Goal: Task Accomplishment & Management: Manage account settings

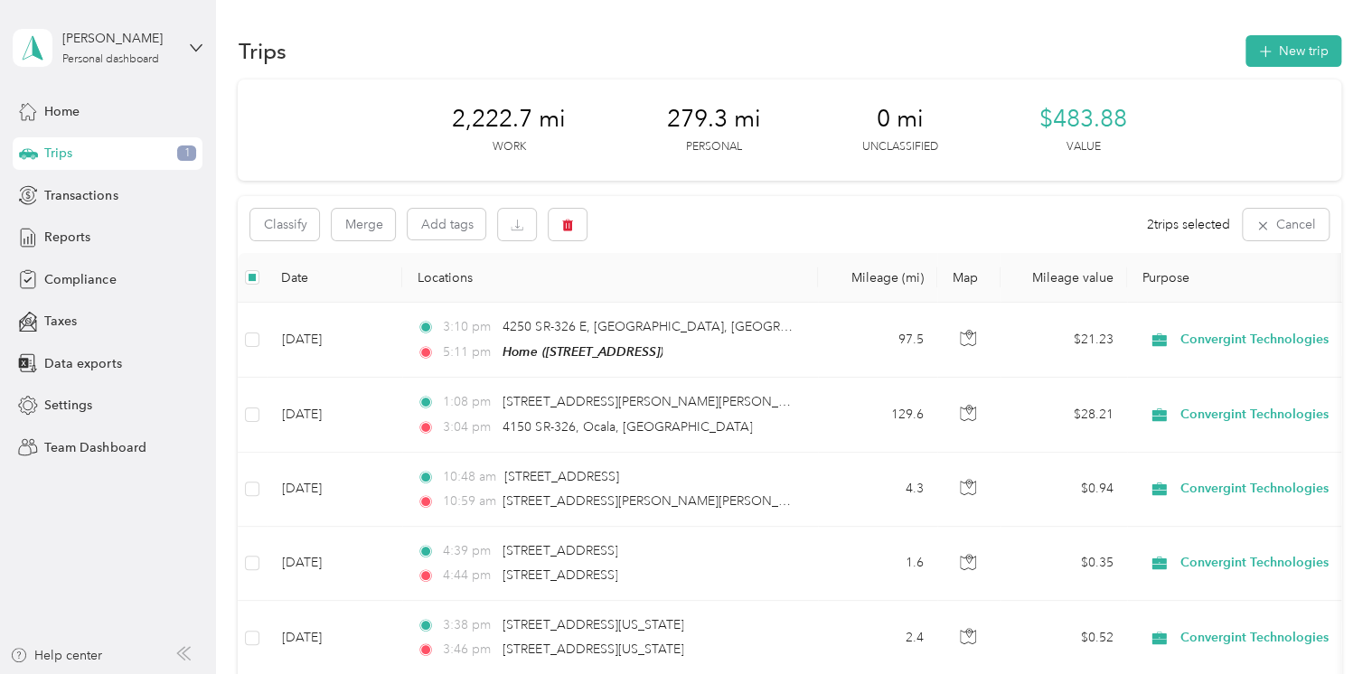
scroll to position [1174, 0]
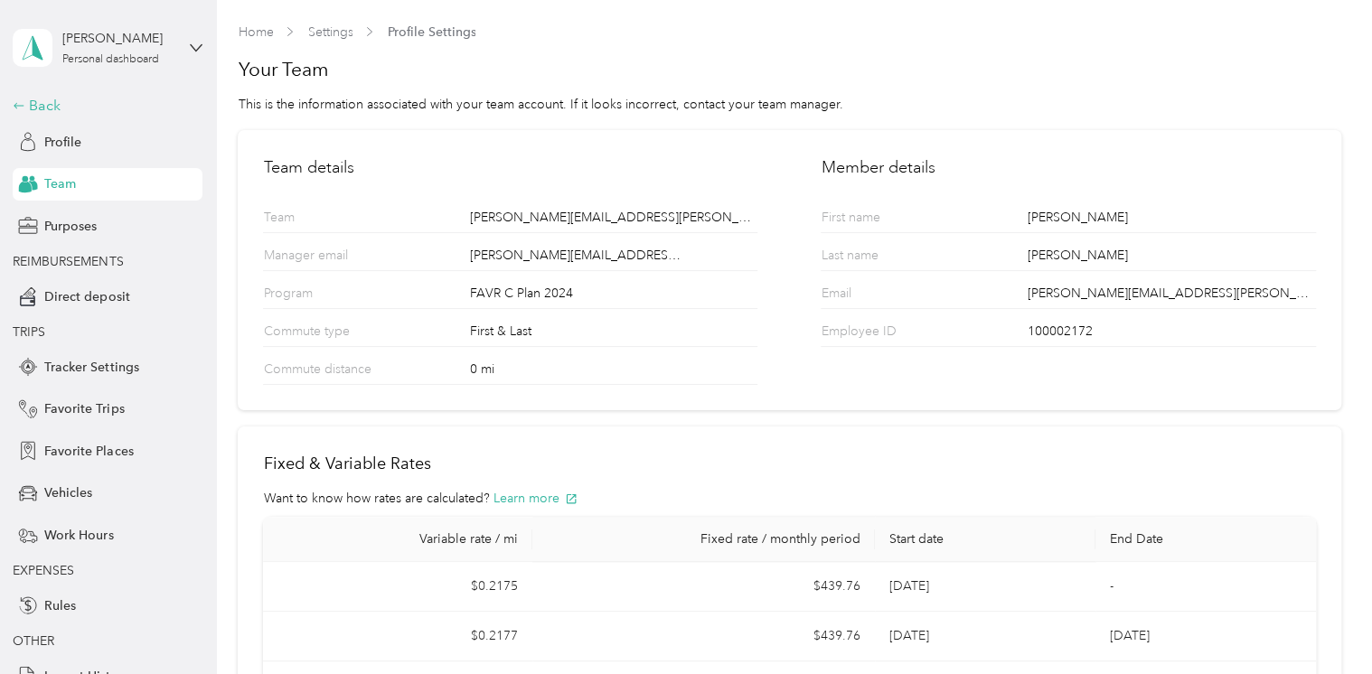
click at [41, 101] on div "Back" at bounding box center [103, 106] width 181 height 22
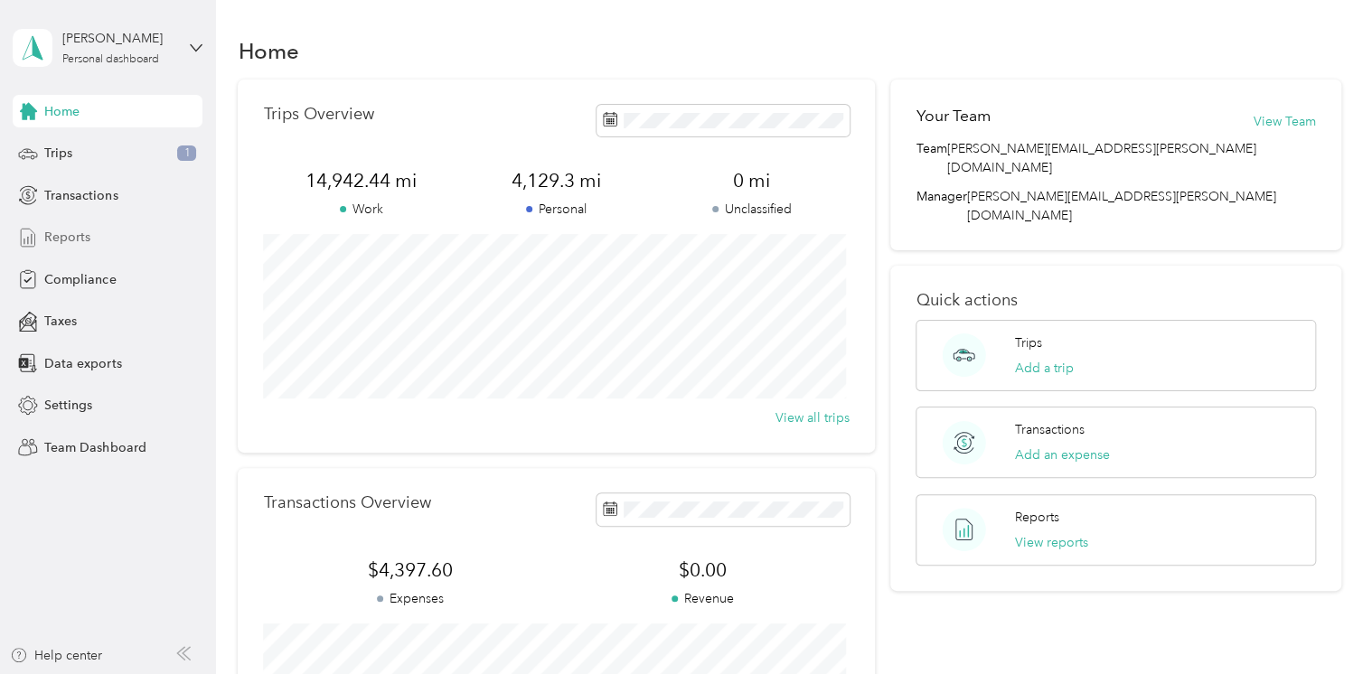
click at [109, 248] on div "Reports" at bounding box center [108, 238] width 190 height 33
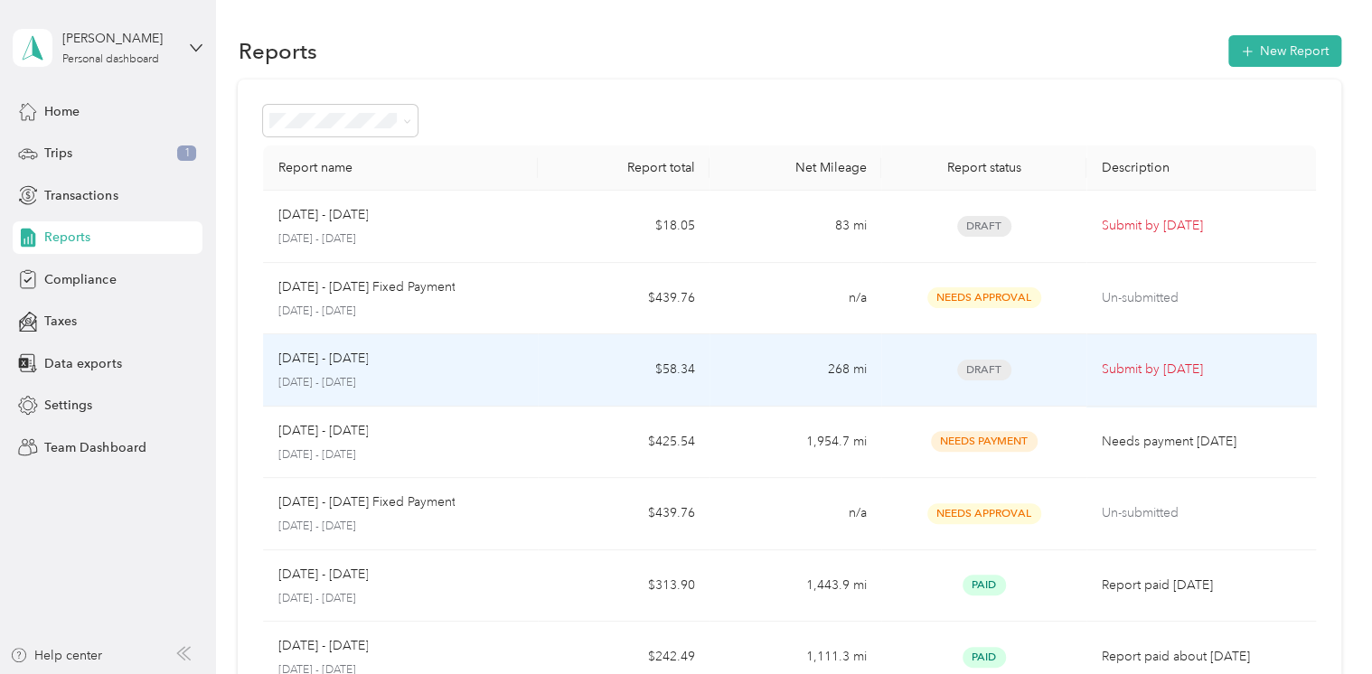
click at [520, 367] on div "[DATE] - [DATE]" at bounding box center [401, 359] width 246 height 20
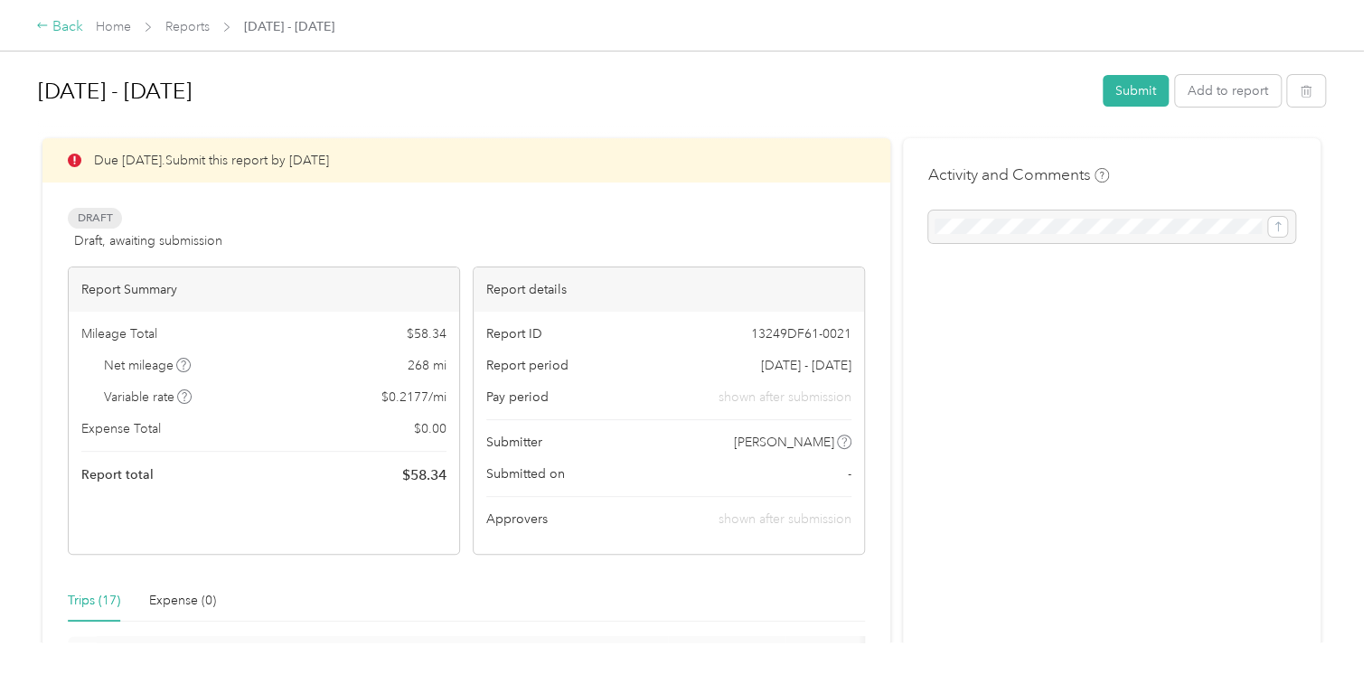
click at [61, 28] on div "Back" at bounding box center [59, 27] width 47 height 22
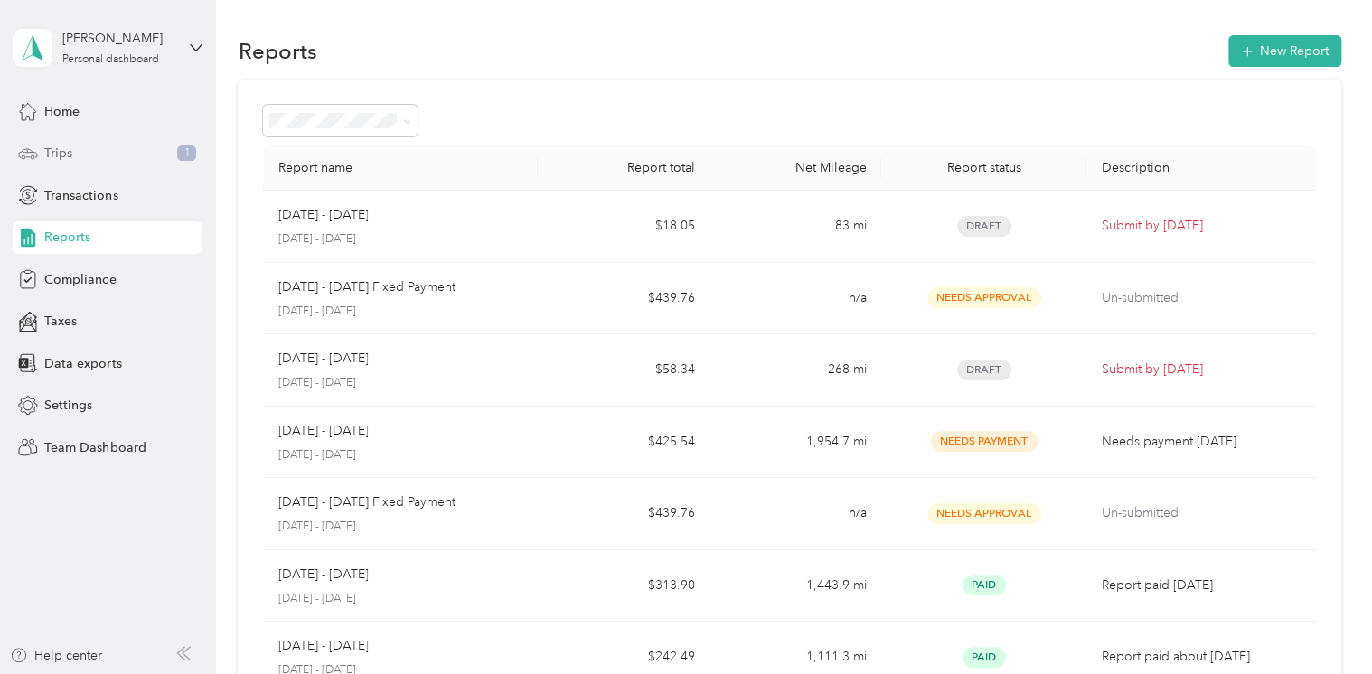
click at [112, 162] on div "Trips 1" at bounding box center [108, 153] width 190 height 33
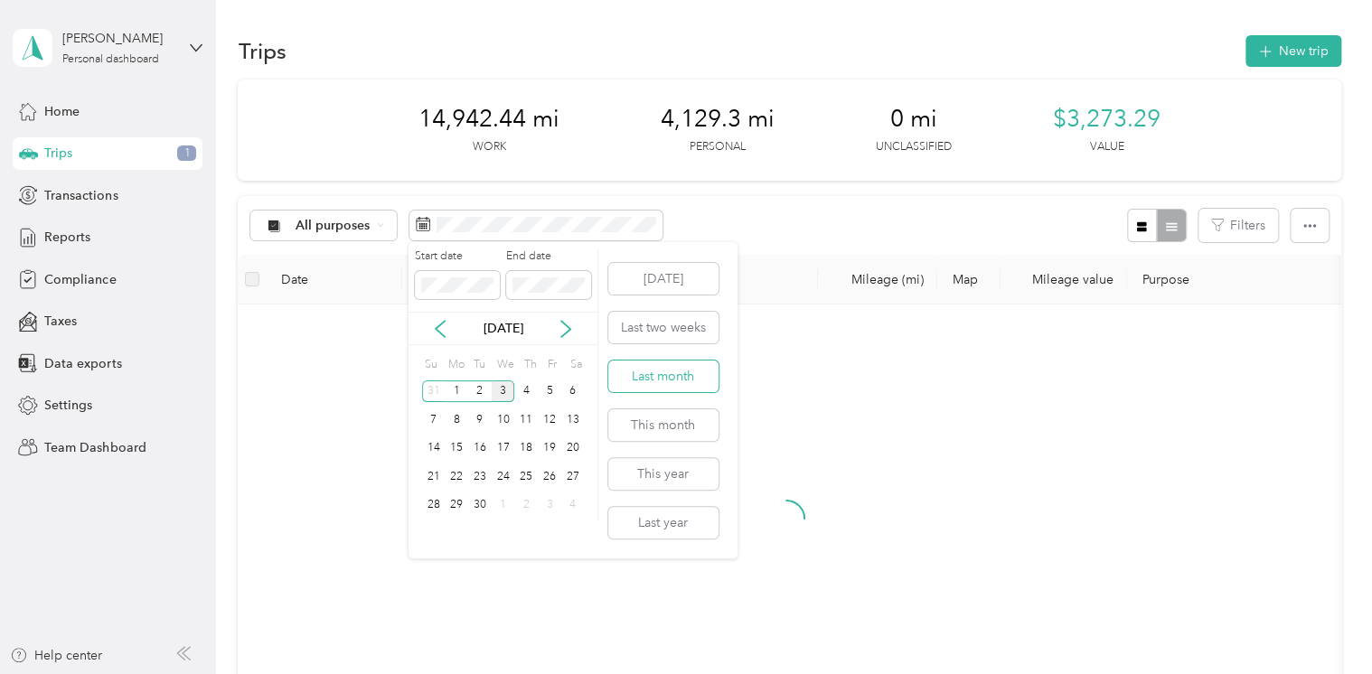
click at [672, 379] on button "Last month" at bounding box center [663, 377] width 110 height 32
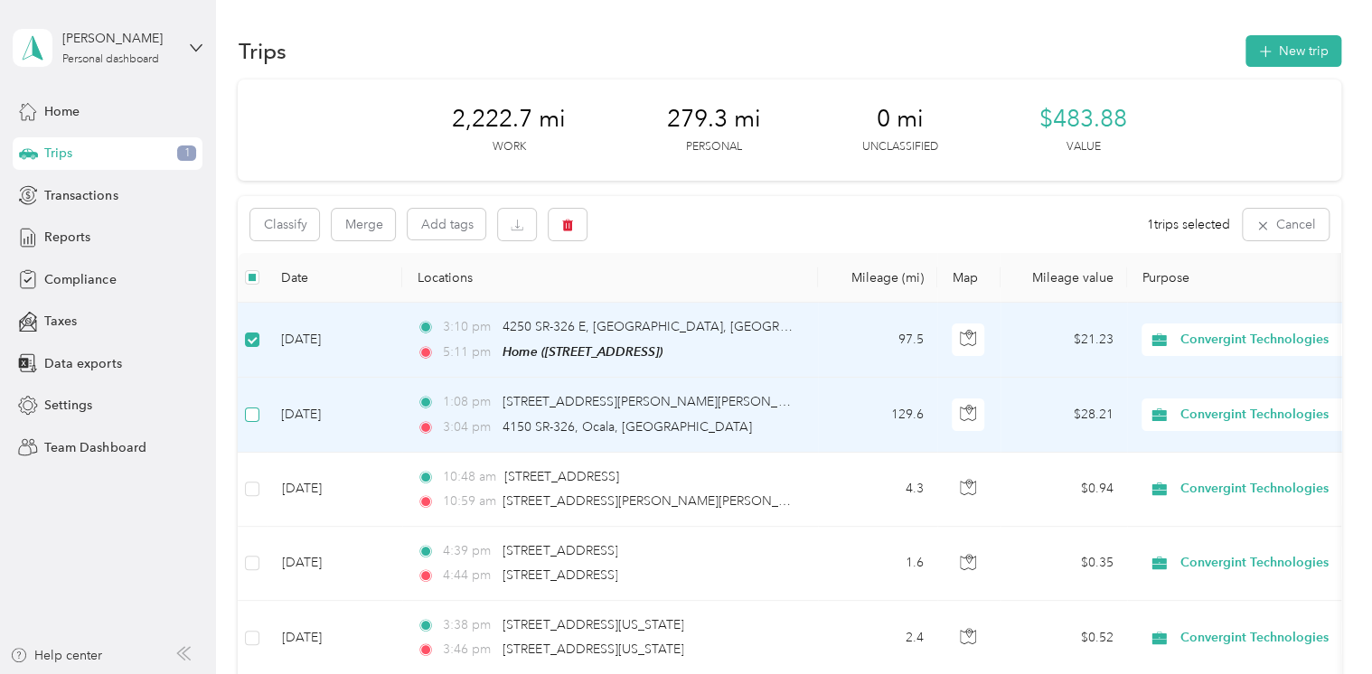
click at [252, 421] on label at bounding box center [252, 415] width 14 height 20
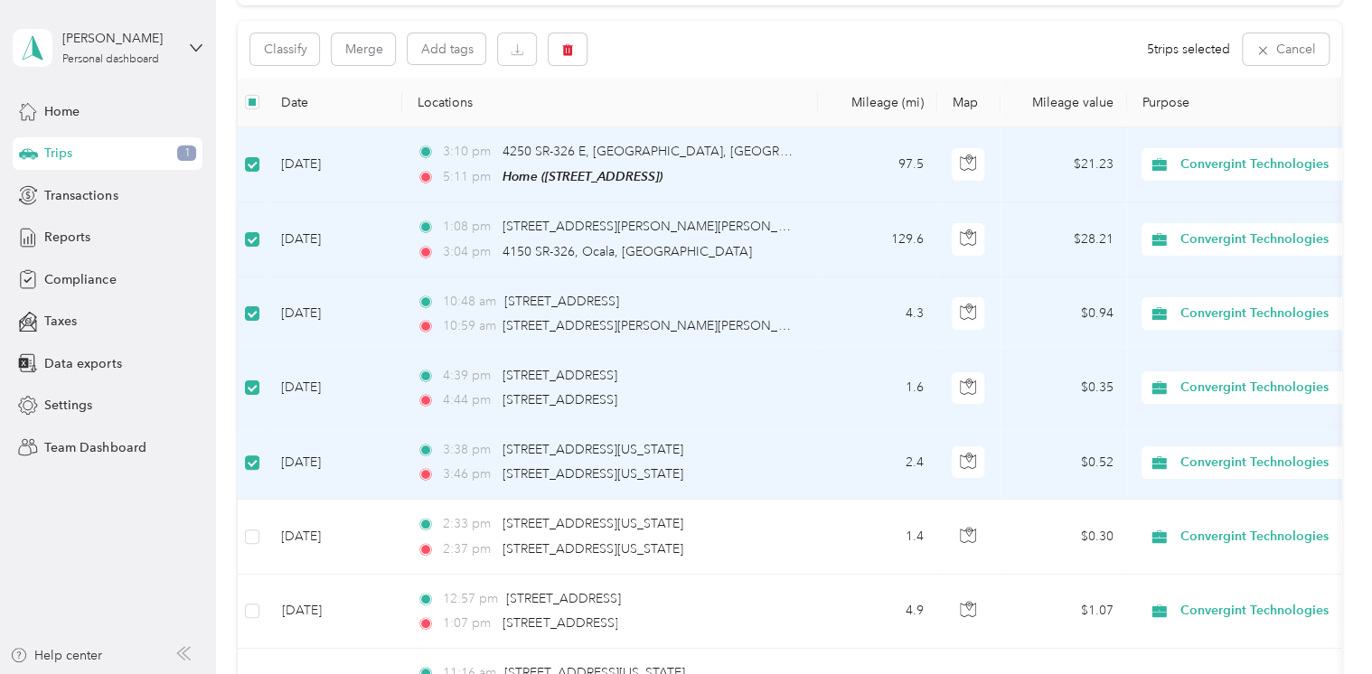
scroll to position [90, 0]
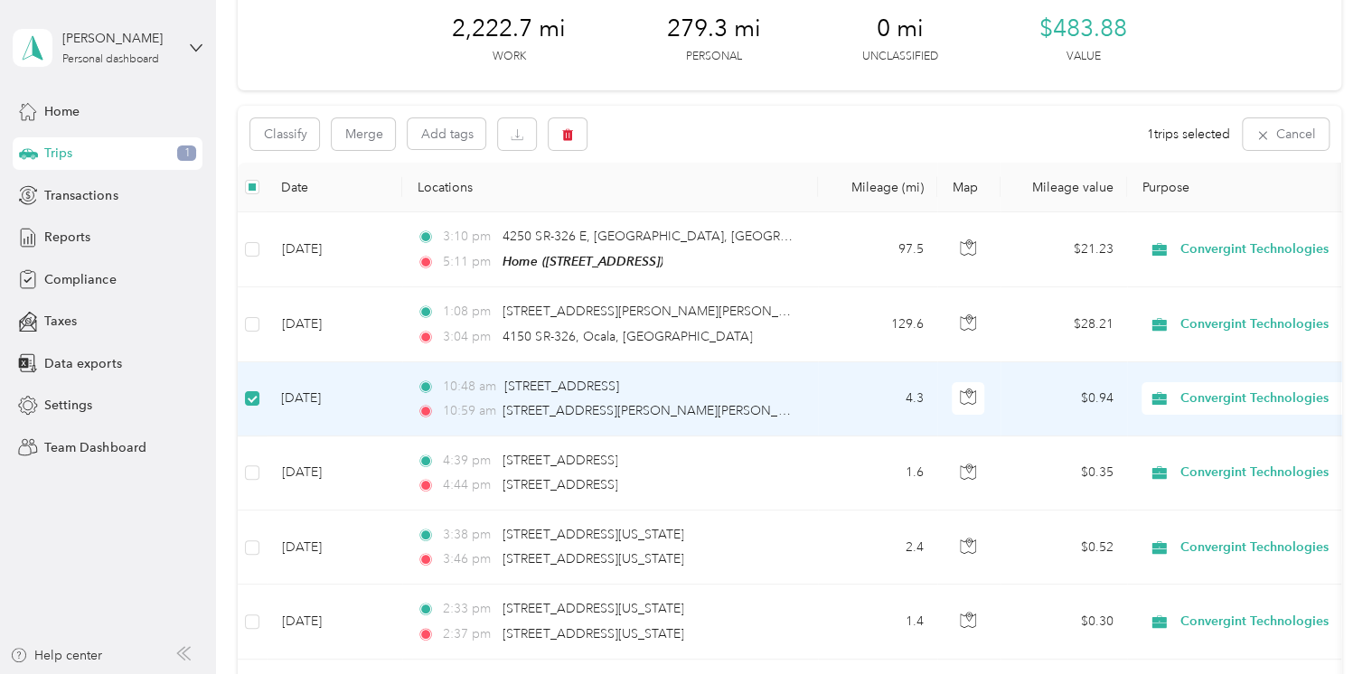
click at [243, 401] on td at bounding box center [252, 400] width 29 height 74
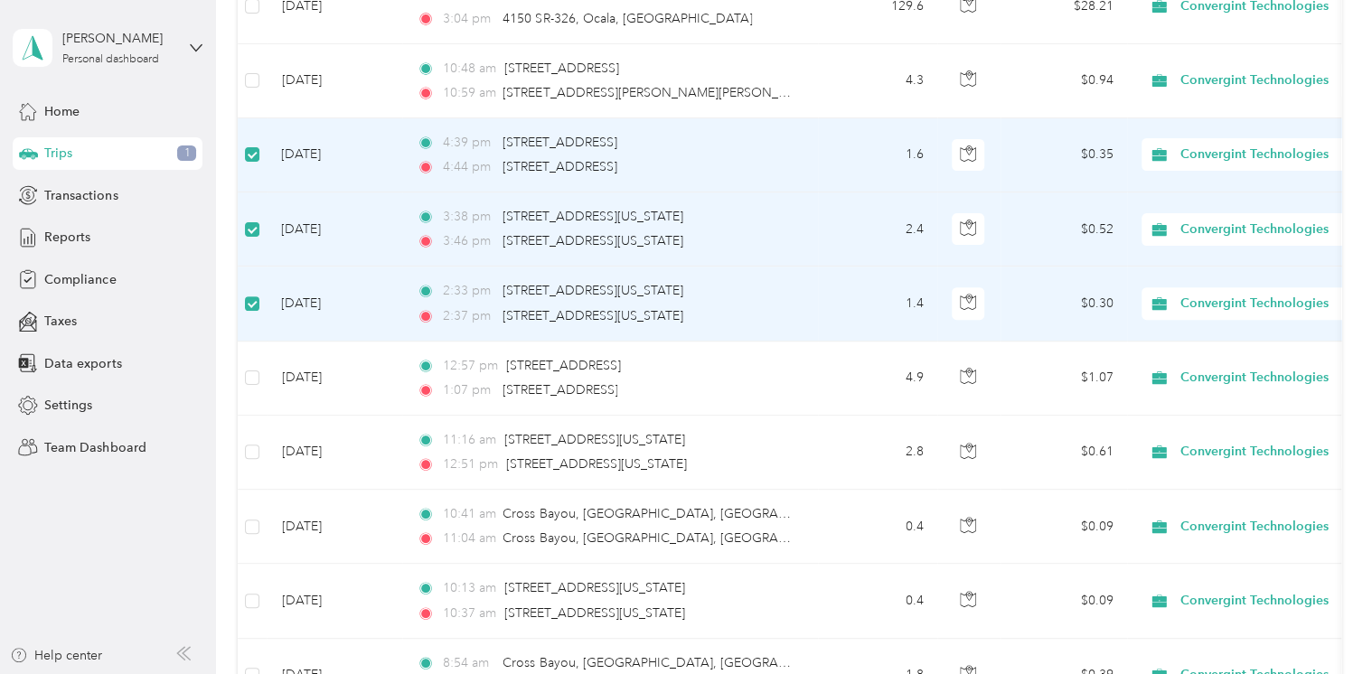
scroll to position [452, 0]
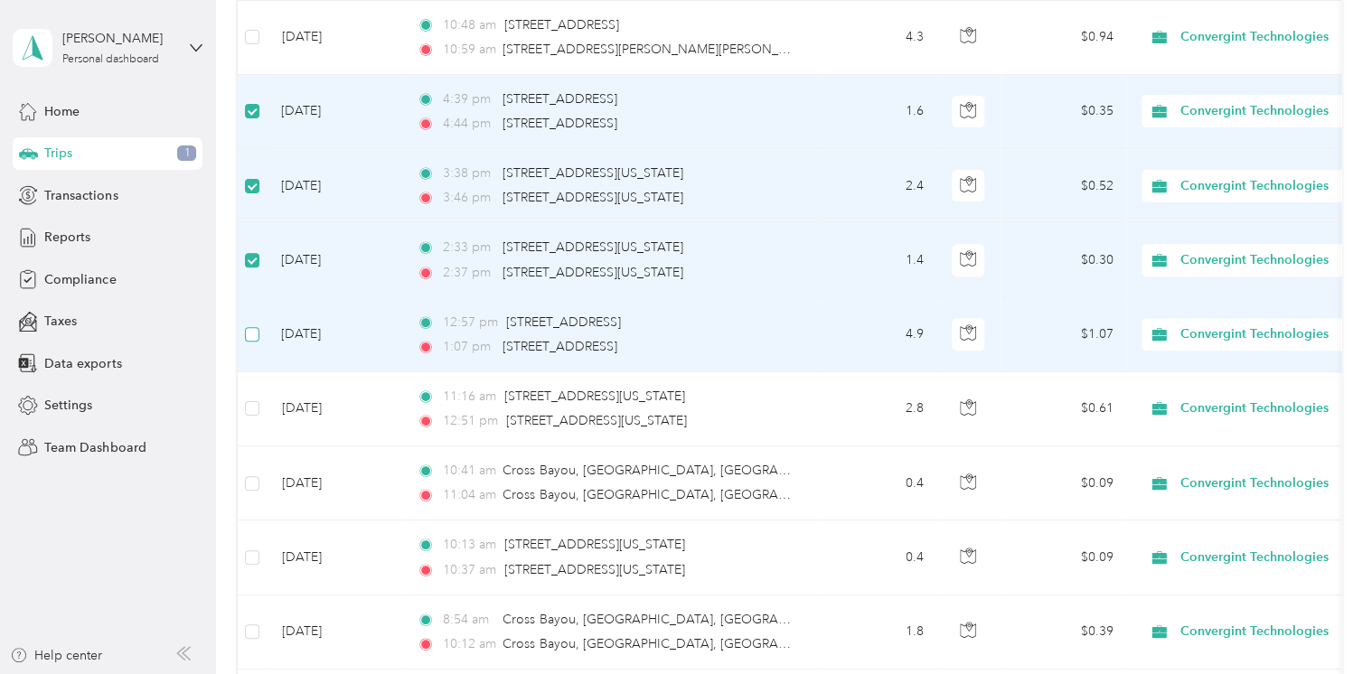
click at [254, 342] on label at bounding box center [252, 335] width 14 height 20
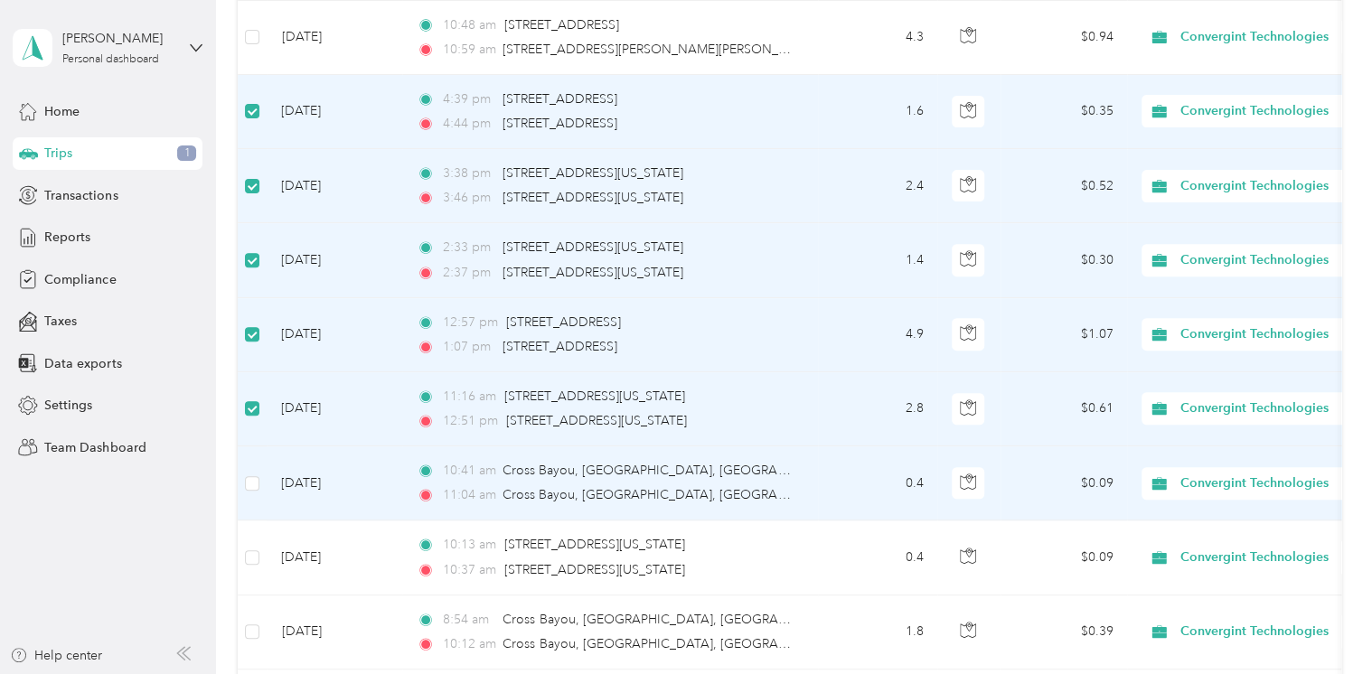
click at [260, 486] on td at bounding box center [252, 484] width 29 height 74
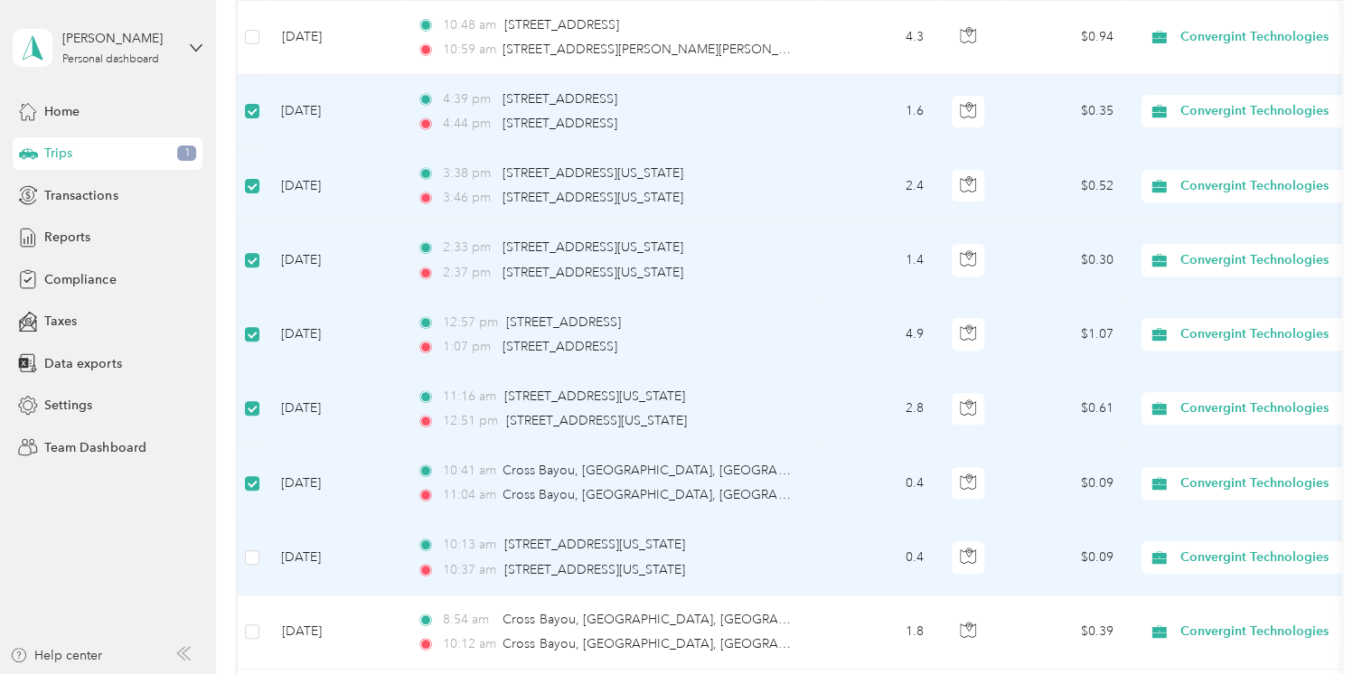
click at [255, 542] on td at bounding box center [252, 558] width 29 height 74
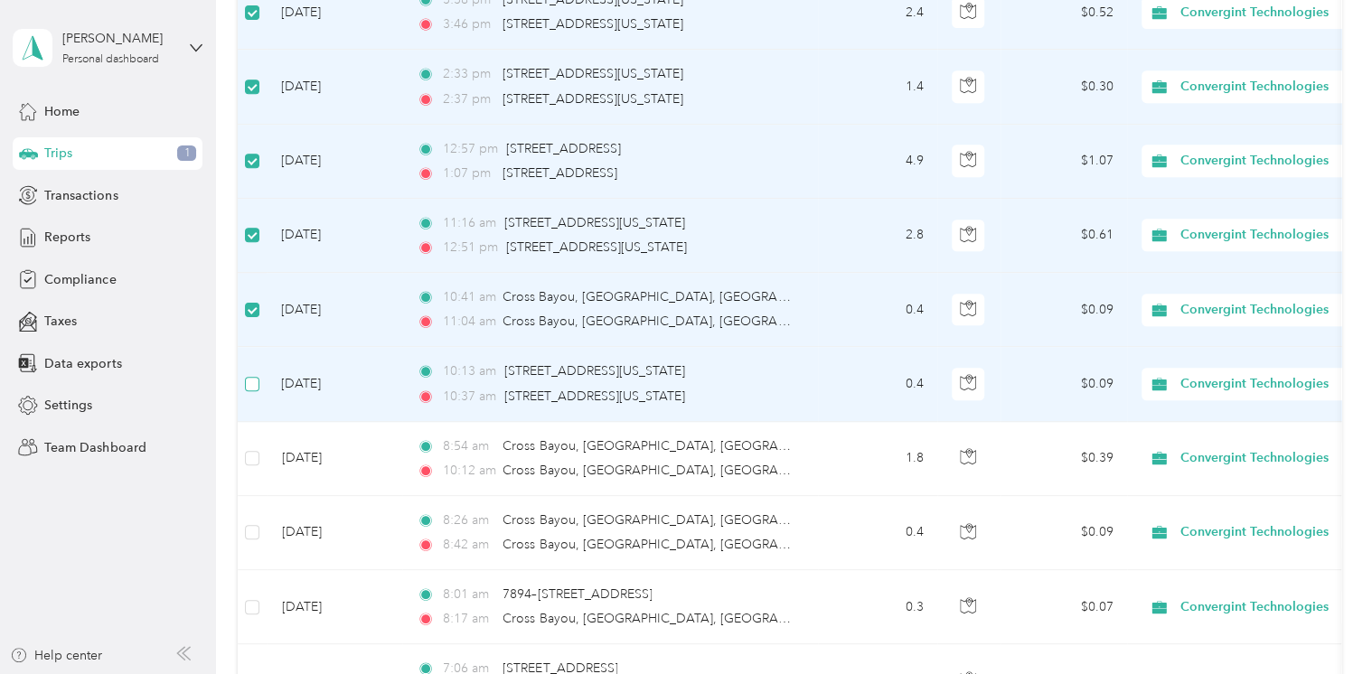
scroll to position [633, 0]
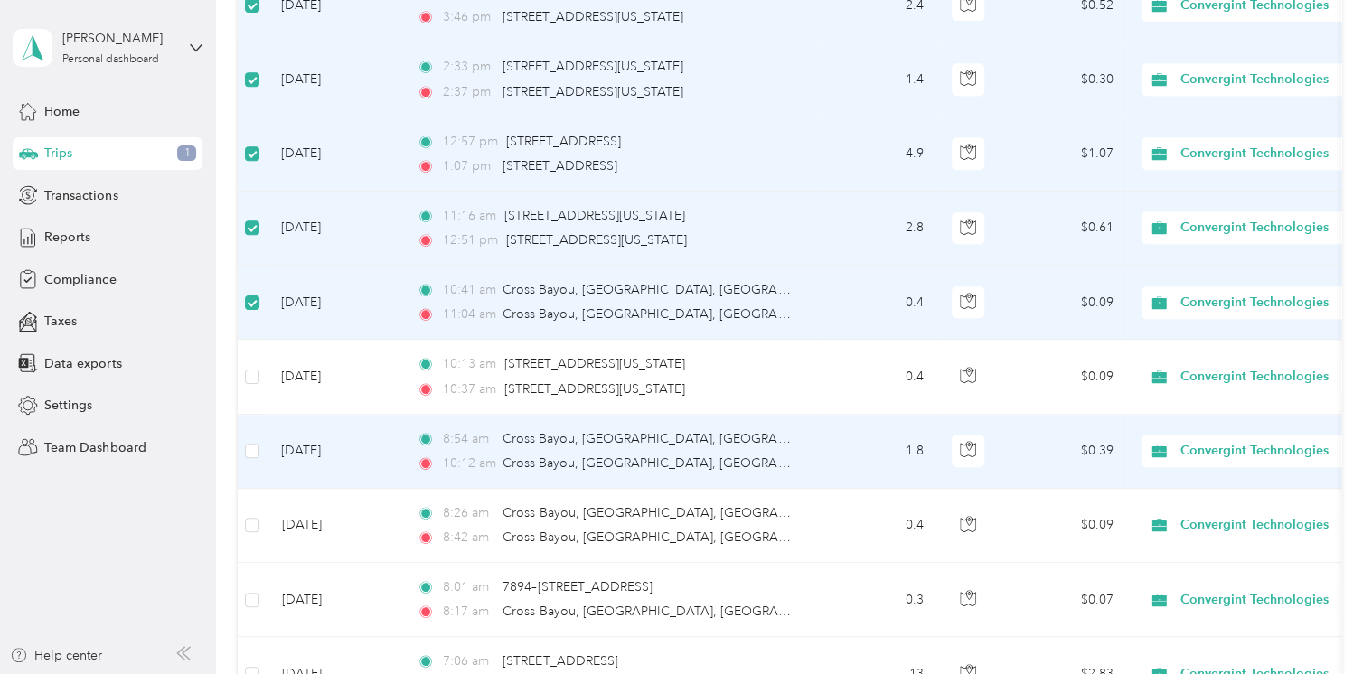
click at [243, 448] on td at bounding box center [252, 452] width 29 height 74
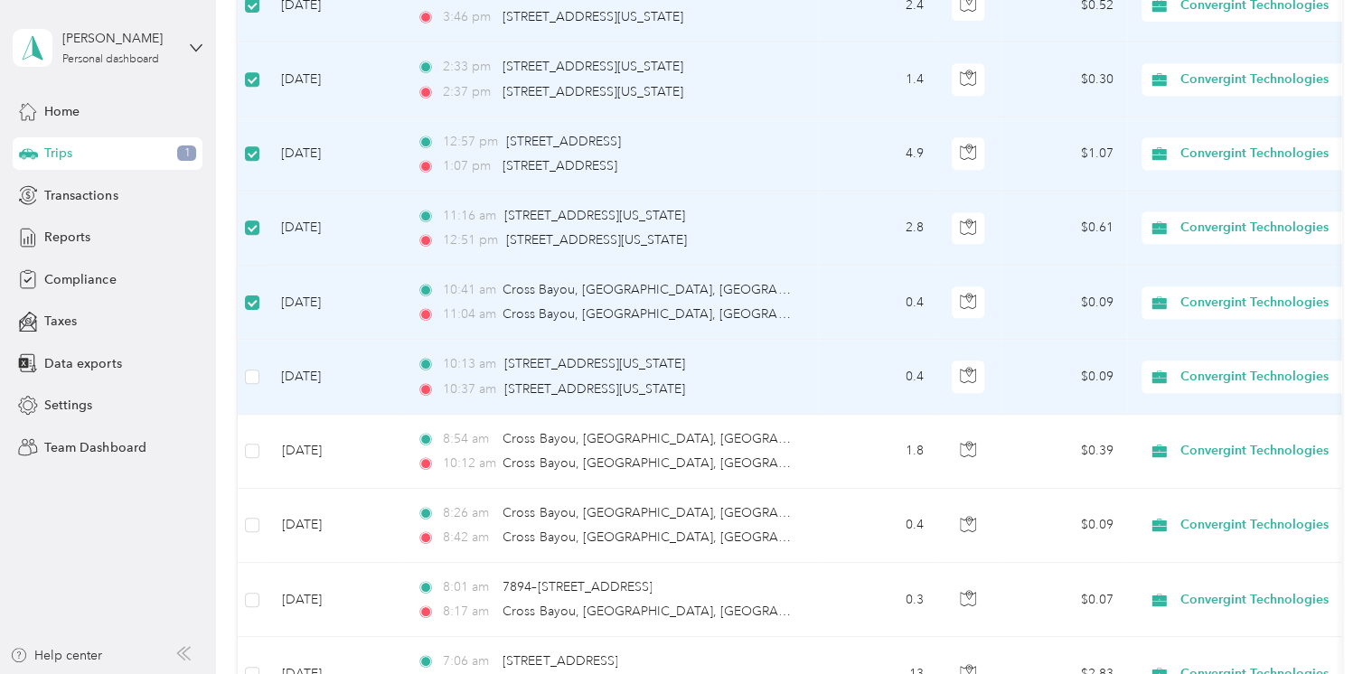
click at [253, 385] on td at bounding box center [252, 377] width 29 height 74
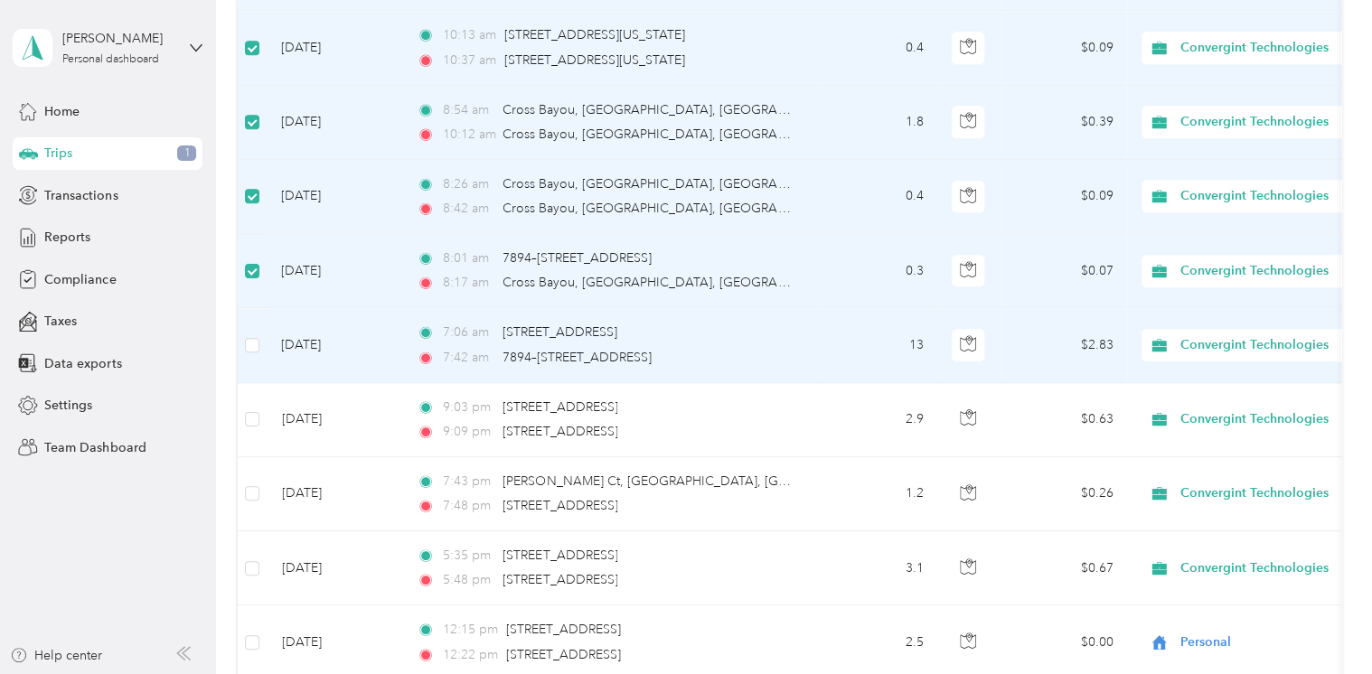
scroll to position [994, 0]
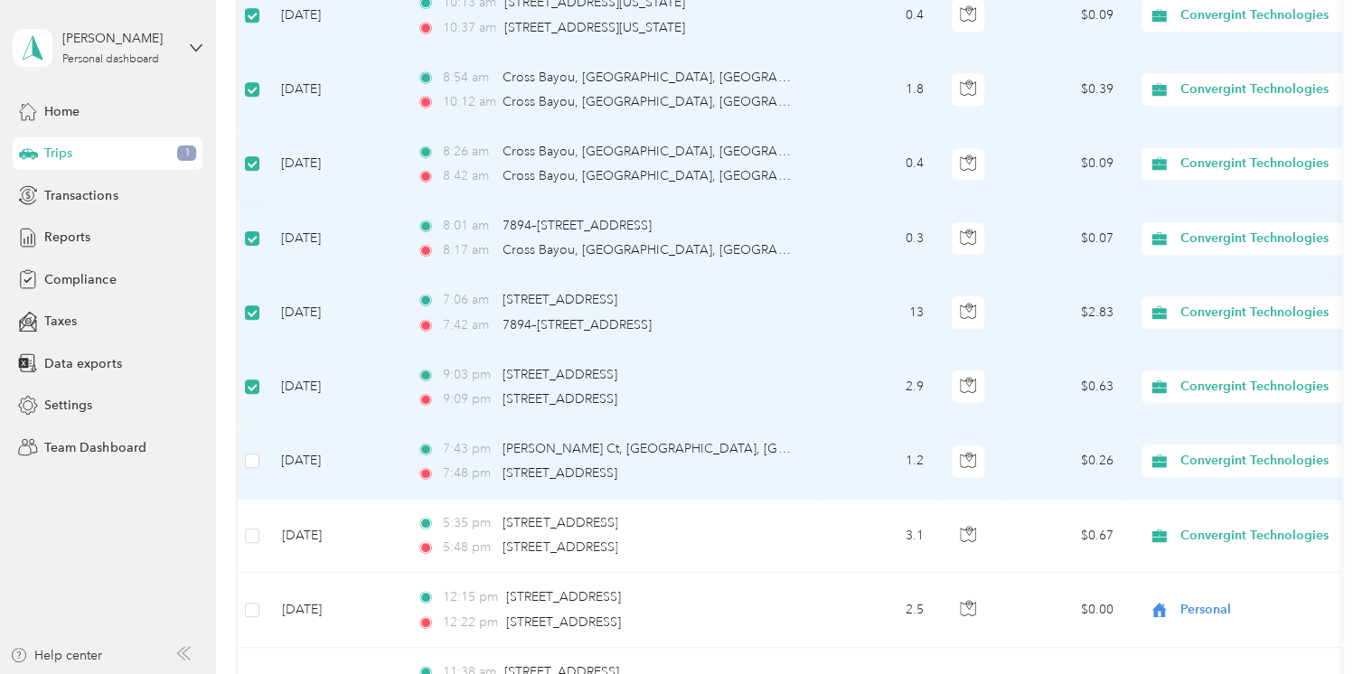
drag, startPoint x: 257, startPoint y: 447, endPoint x: 257, endPoint y: 467, distance: 20.8
click at [257, 447] on td at bounding box center [252, 462] width 29 height 74
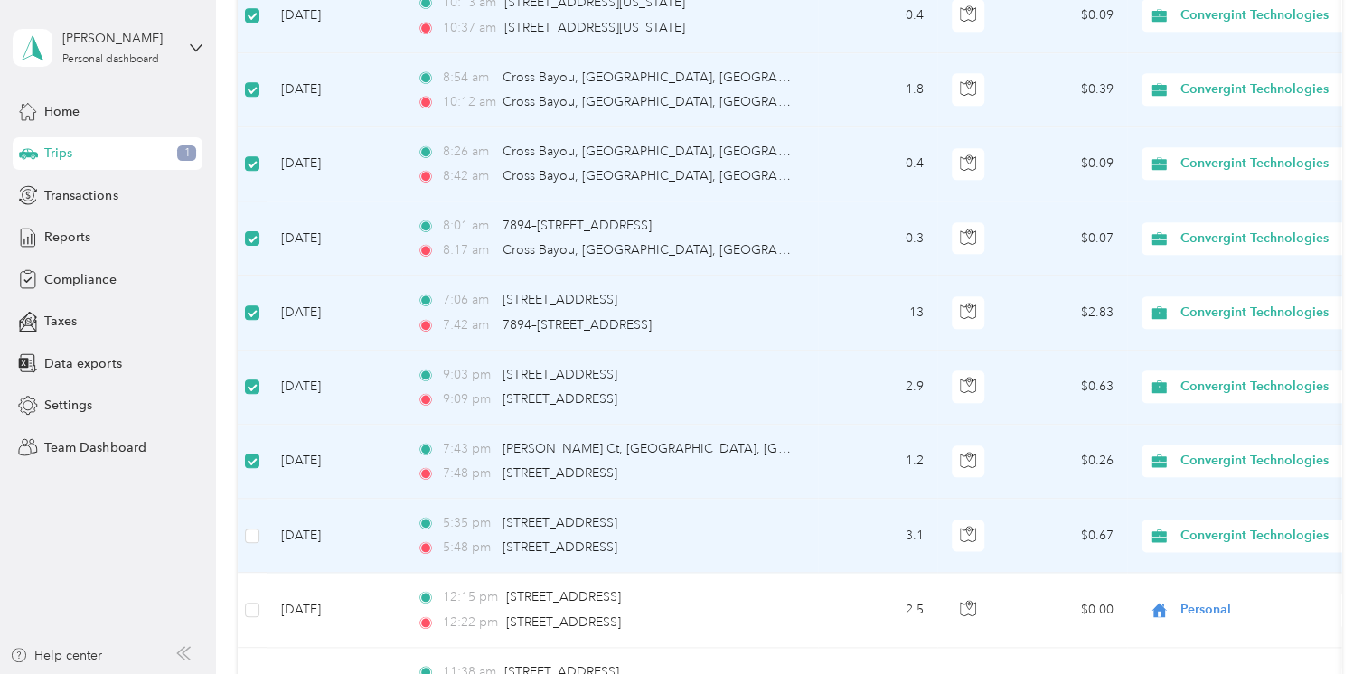
click at [252, 519] on td at bounding box center [252, 536] width 29 height 74
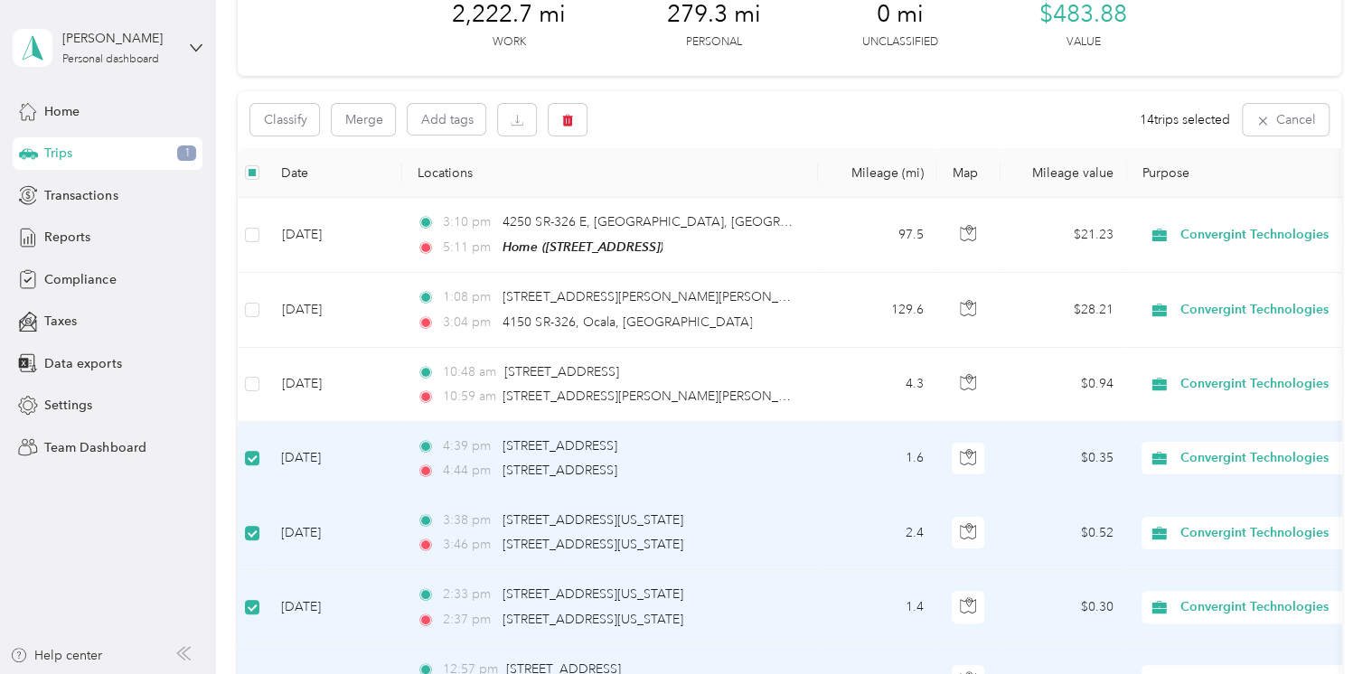
scroll to position [0, 0]
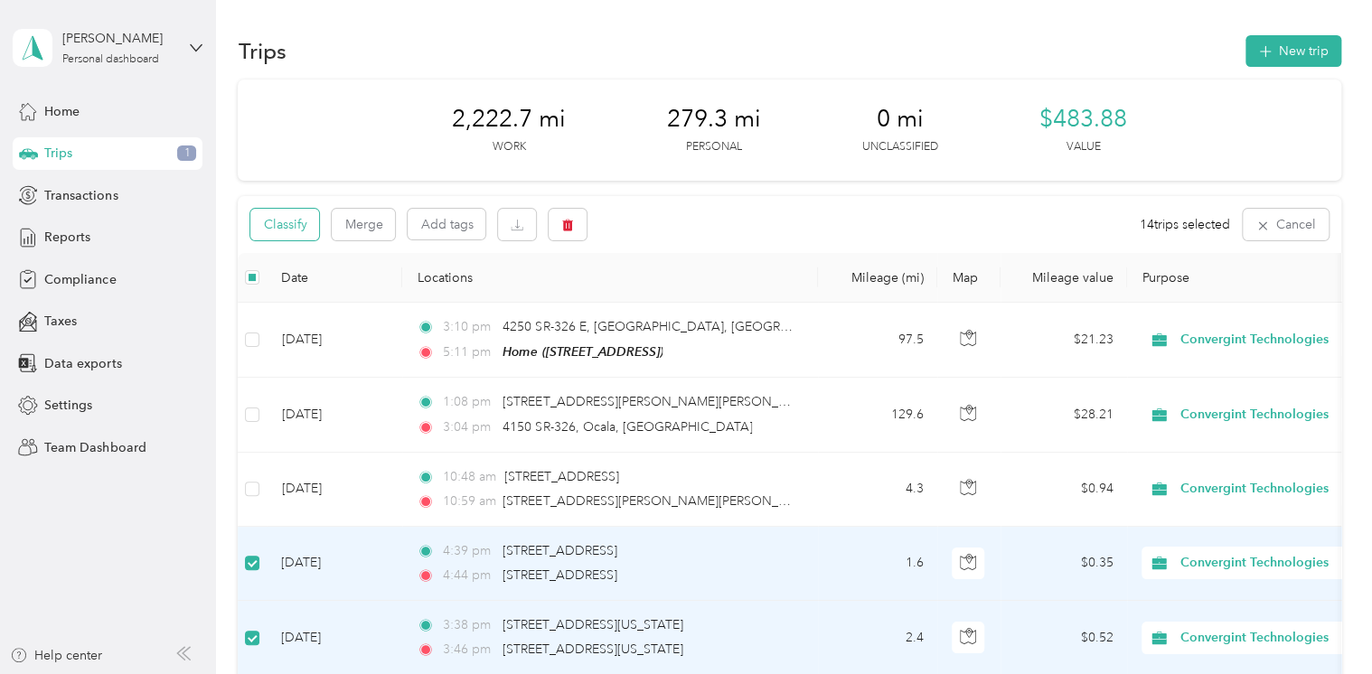
click at [299, 224] on button "Classify" at bounding box center [284, 225] width 69 height 32
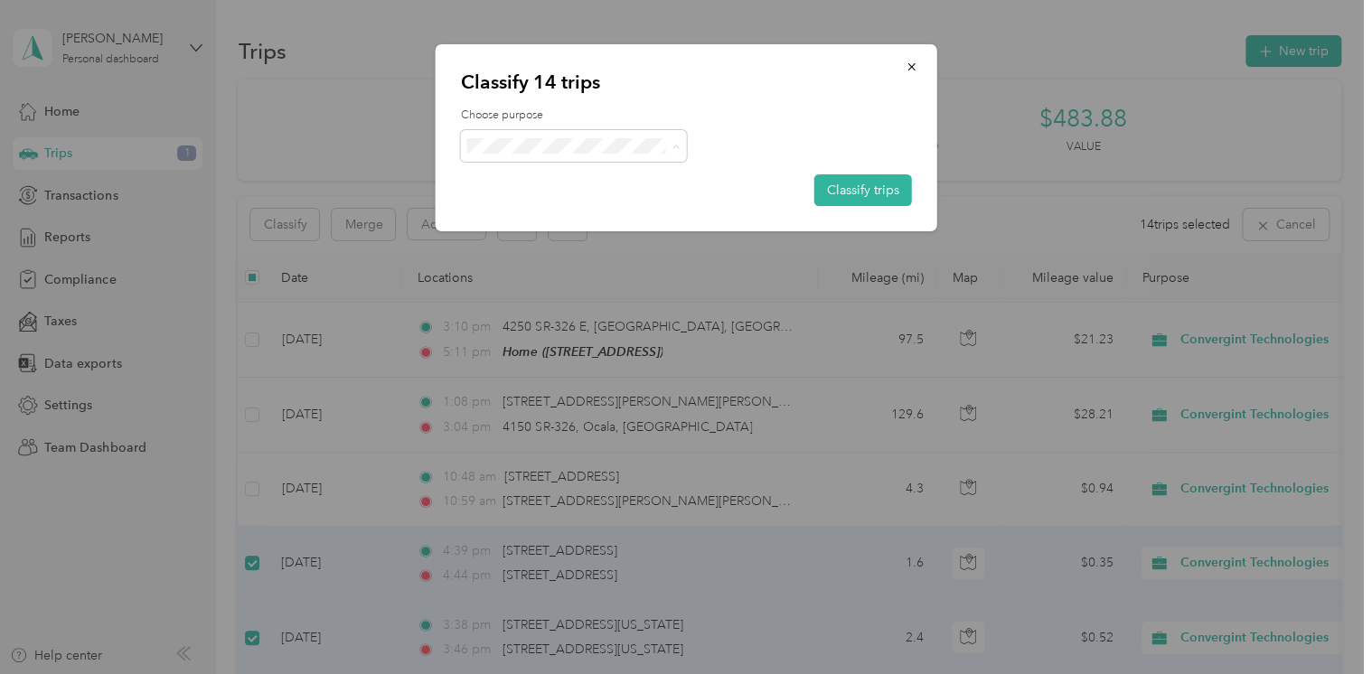
click at [640, 217] on li "Personal" at bounding box center [573, 211] width 226 height 32
click at [872, 193] on button "Classify trips" at bounding box center [864, 190] width 98 height 32
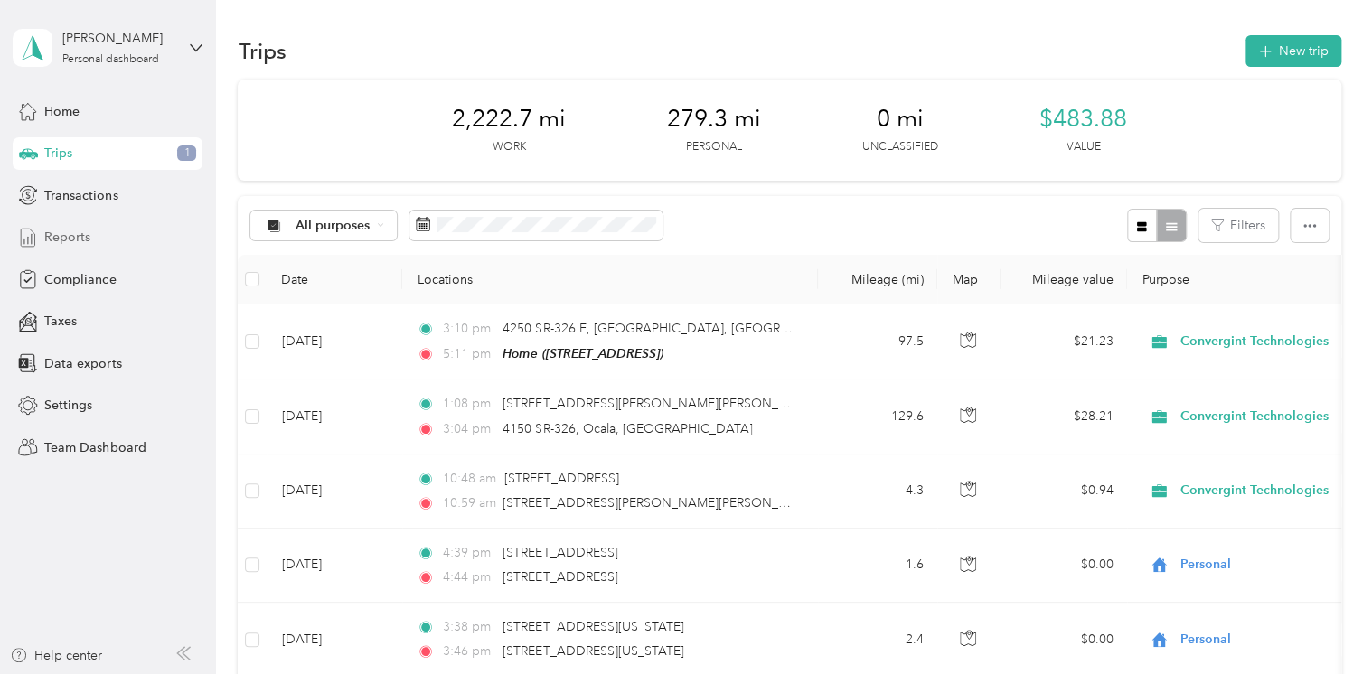
click at [97, 237] on div "Reports" at bounding box center [108, 238] width 190 height 33
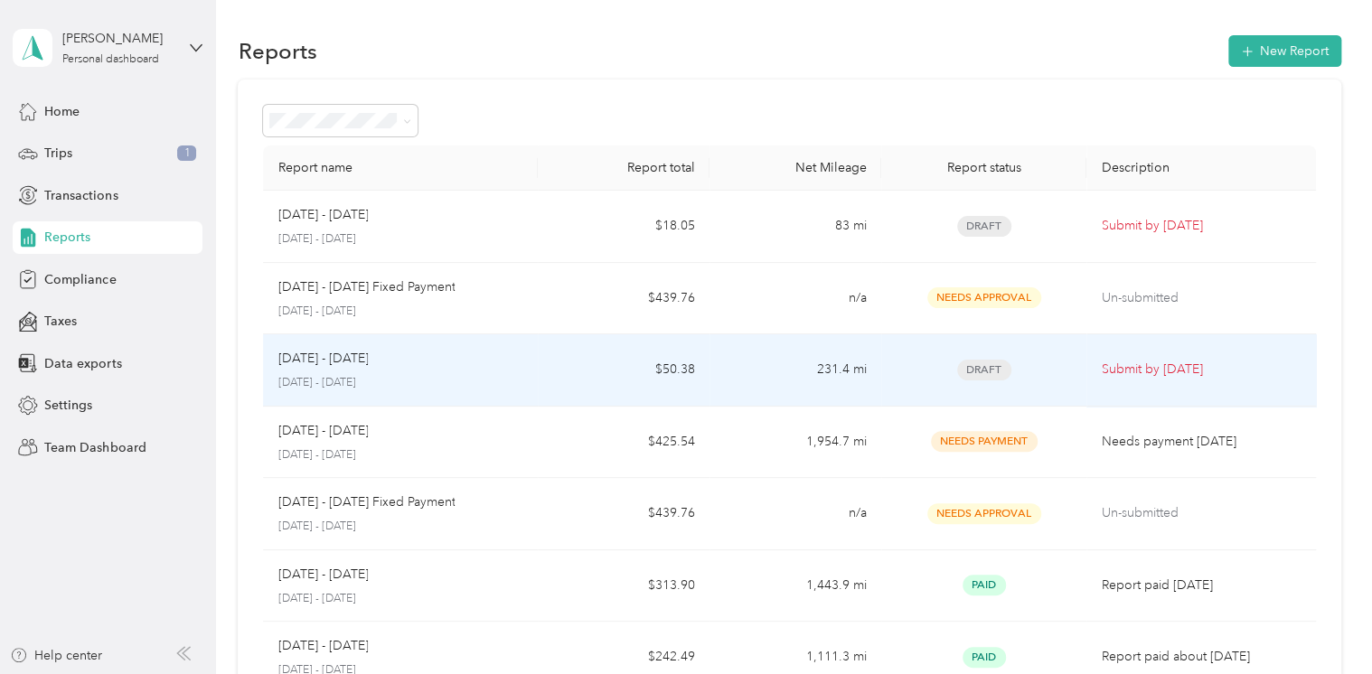
click at [409, 386] on p "[DATE] - [DATE]" at bounding box center [401, 383] width 246 height 16
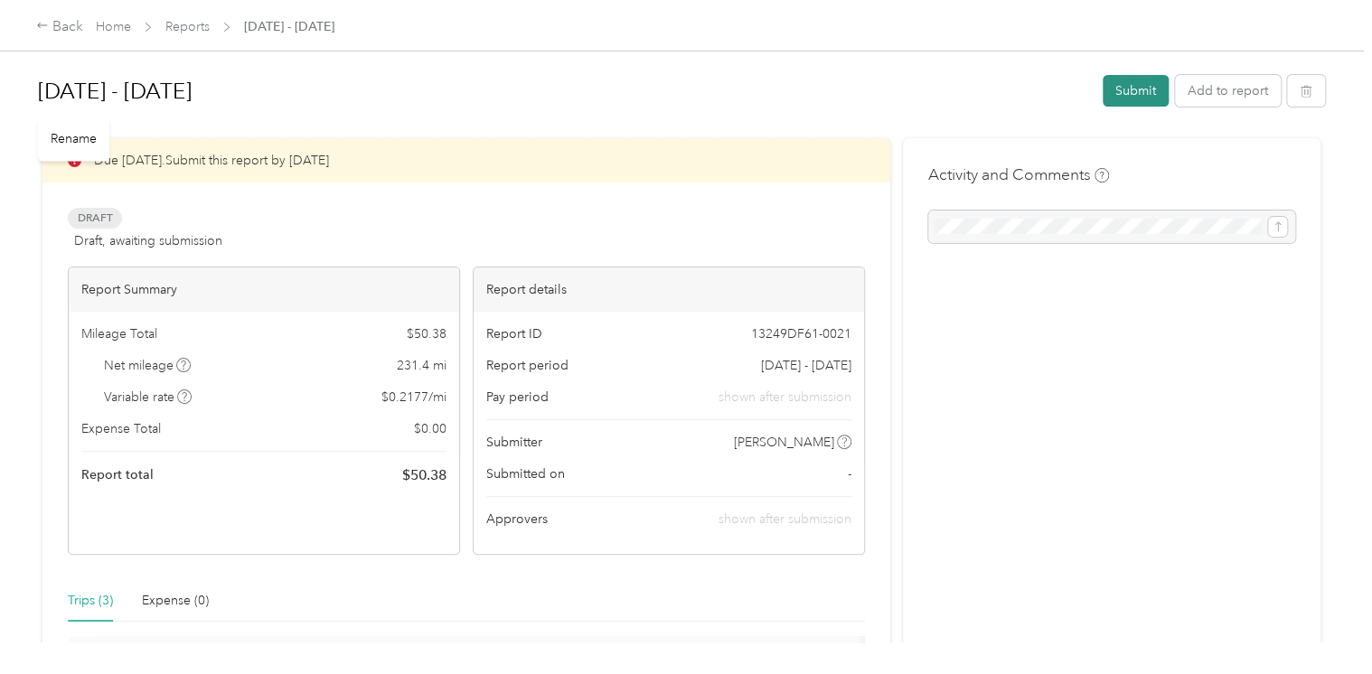
click at [1122, 92] on button "Submit" at bounding box center [1136, 91] width 66 height 32
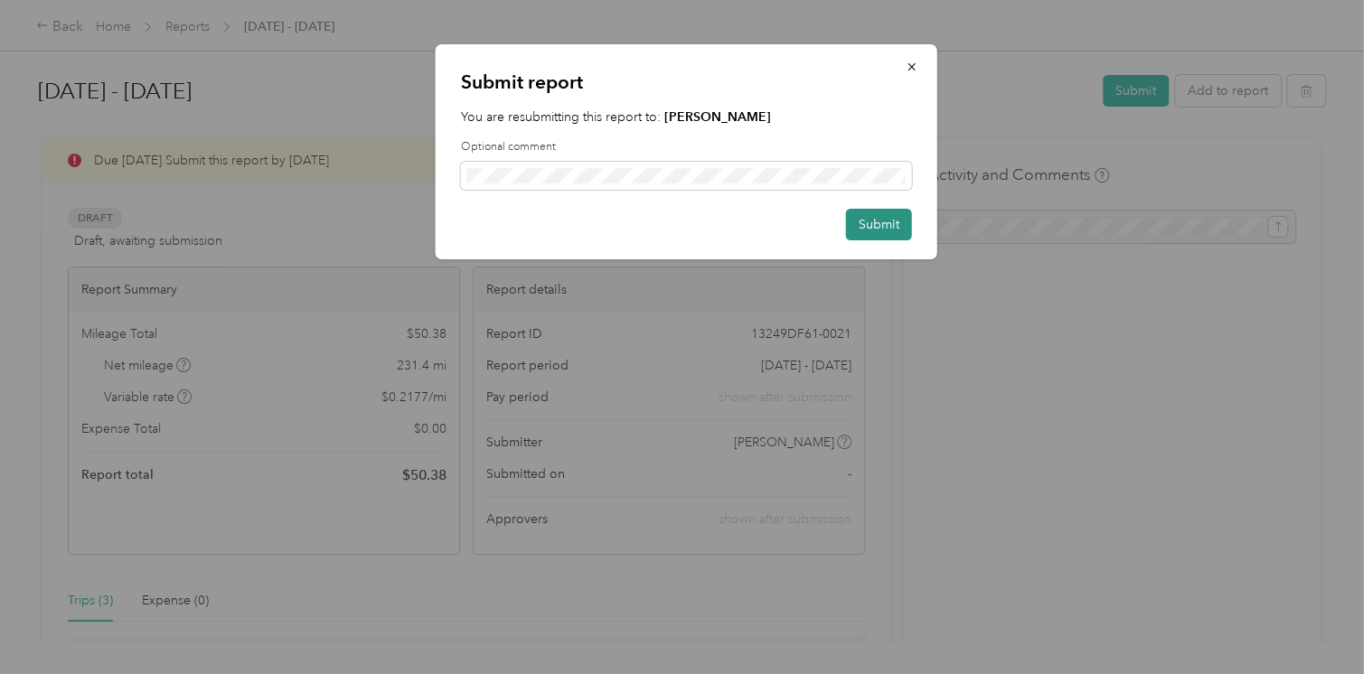
click at [890, 226] on button "Submit" at bounding box center [879, 225] width 66 height 32
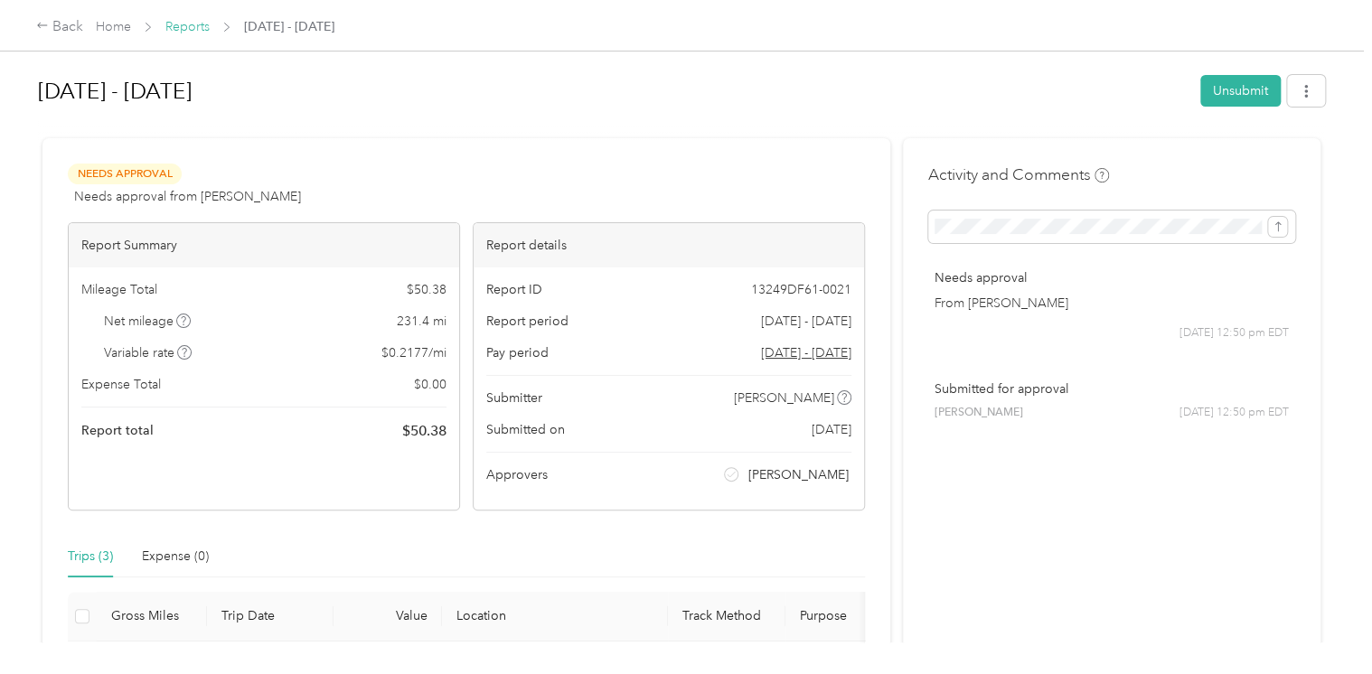
click at [190, 24] on link "Reports" at bounding box center [187, 26] width 44 height 15
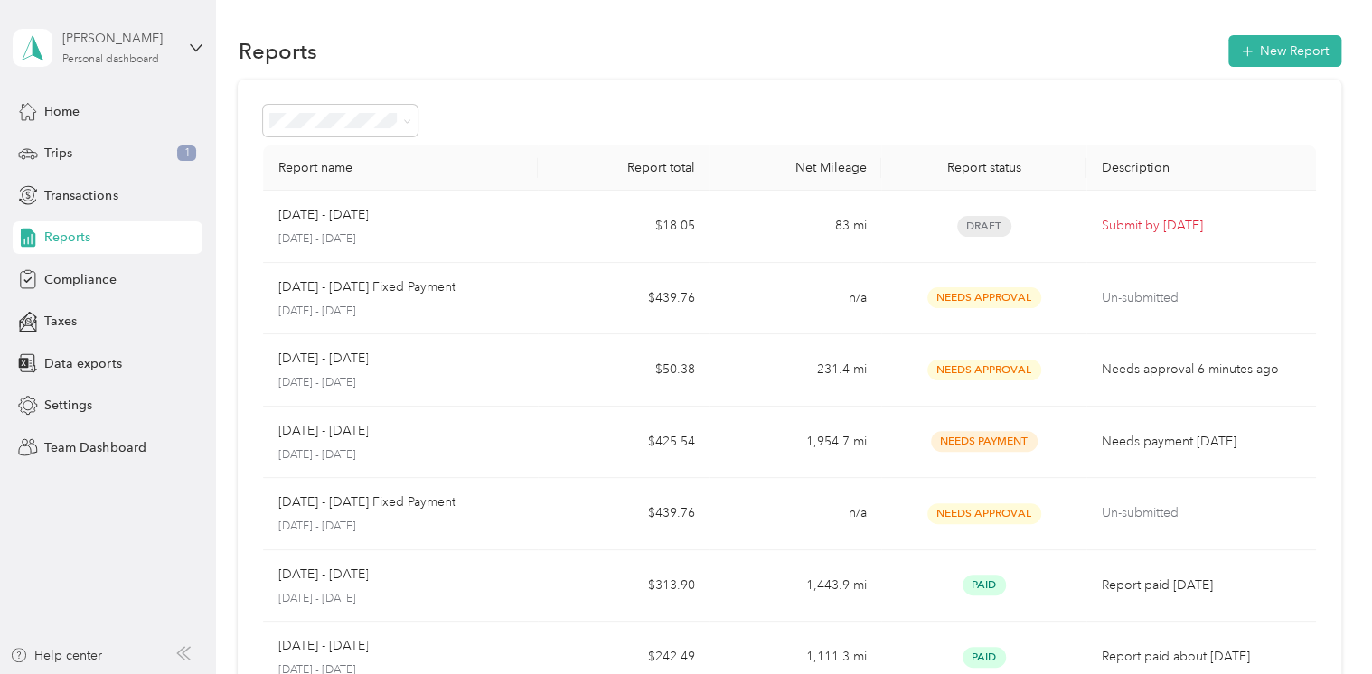
click at [130, 56] on div "Personal dashboard" at bounding box center [110, 59] width 97 height 11
click at [133, 152] on div "Team dashboard" at bounding box center [306, 148] width 560 height 32
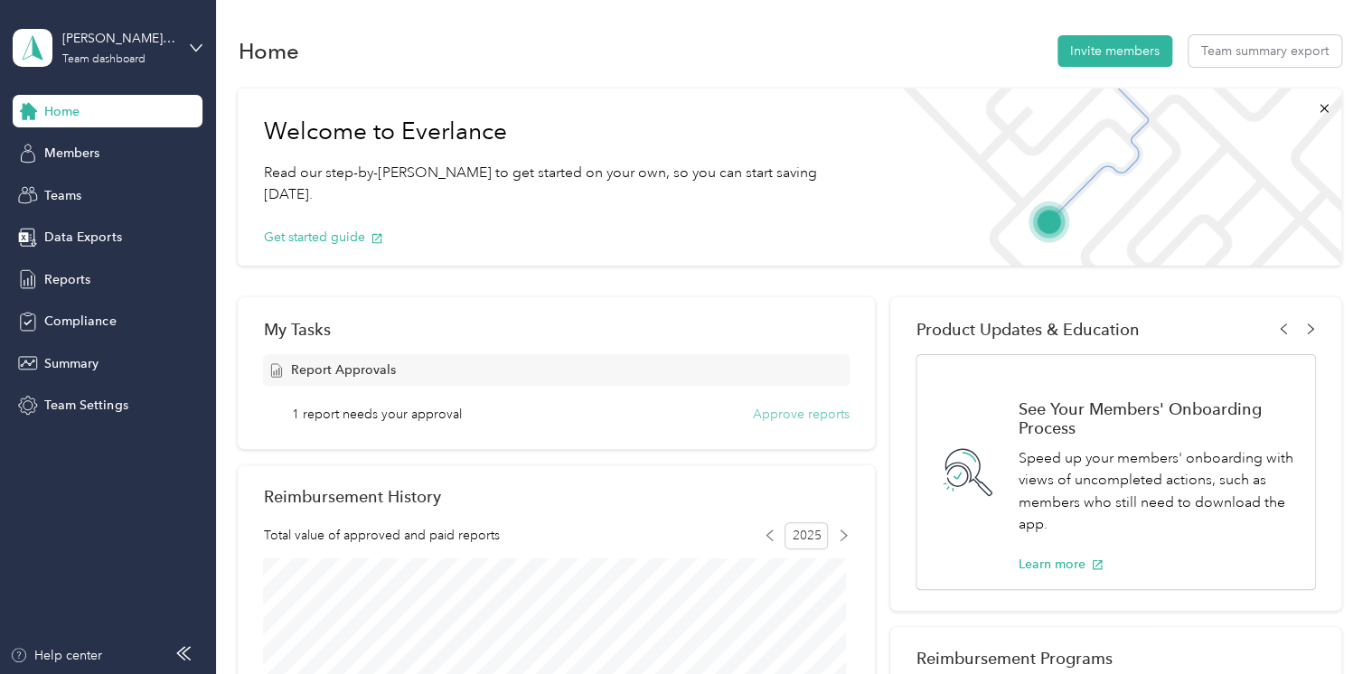
click at [820, 421] on button "Approve reports" at bounding box center [801, 414] width 97 height 19
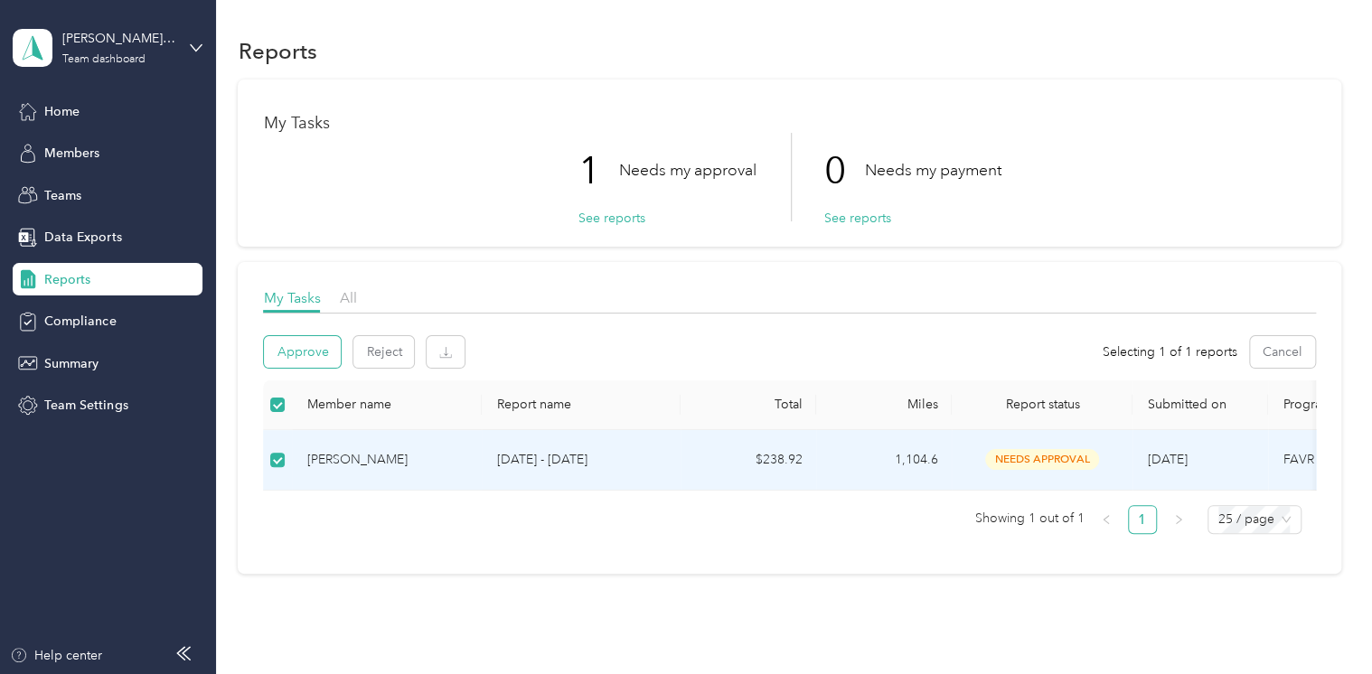
click at [314, 360] on button "Approve" at bounding box center [302, 352] width 77 height 32
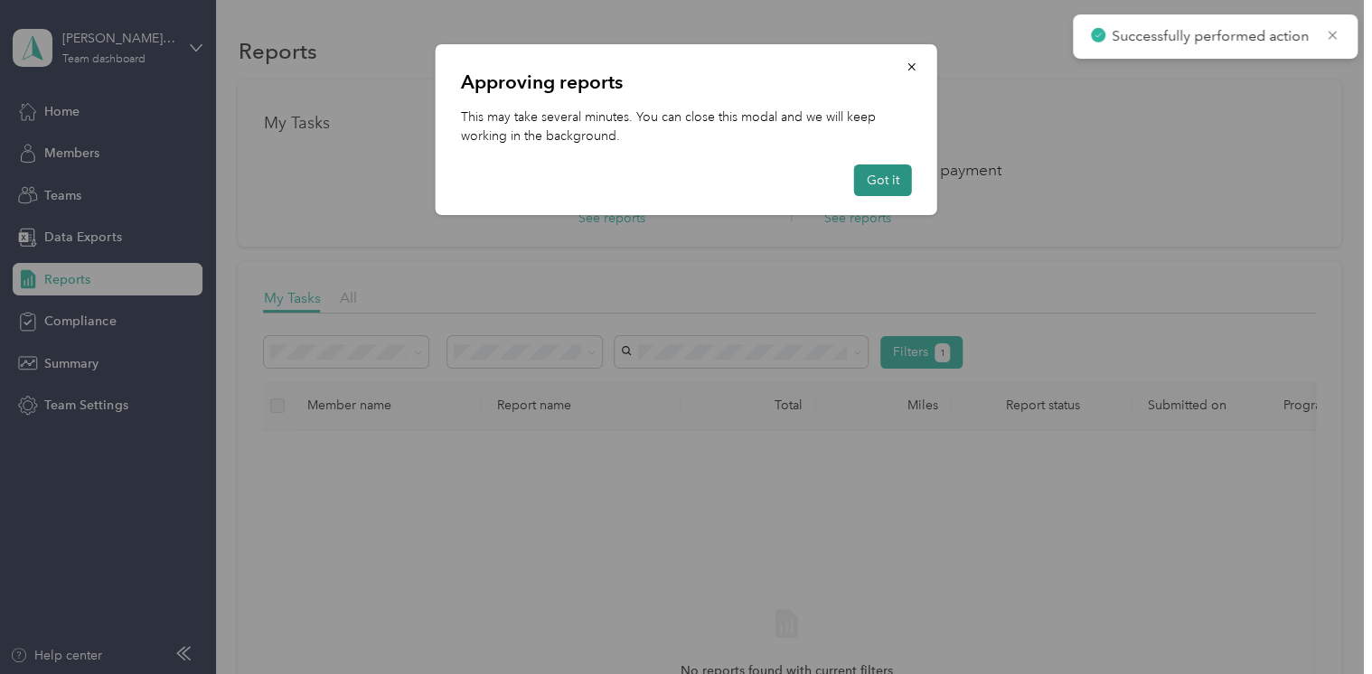
click at [891, 183] on button "Got it" at bounding box center [883, 181] width 58 height 32
